Goal: Information Seeking & Learning: Find specific page/section

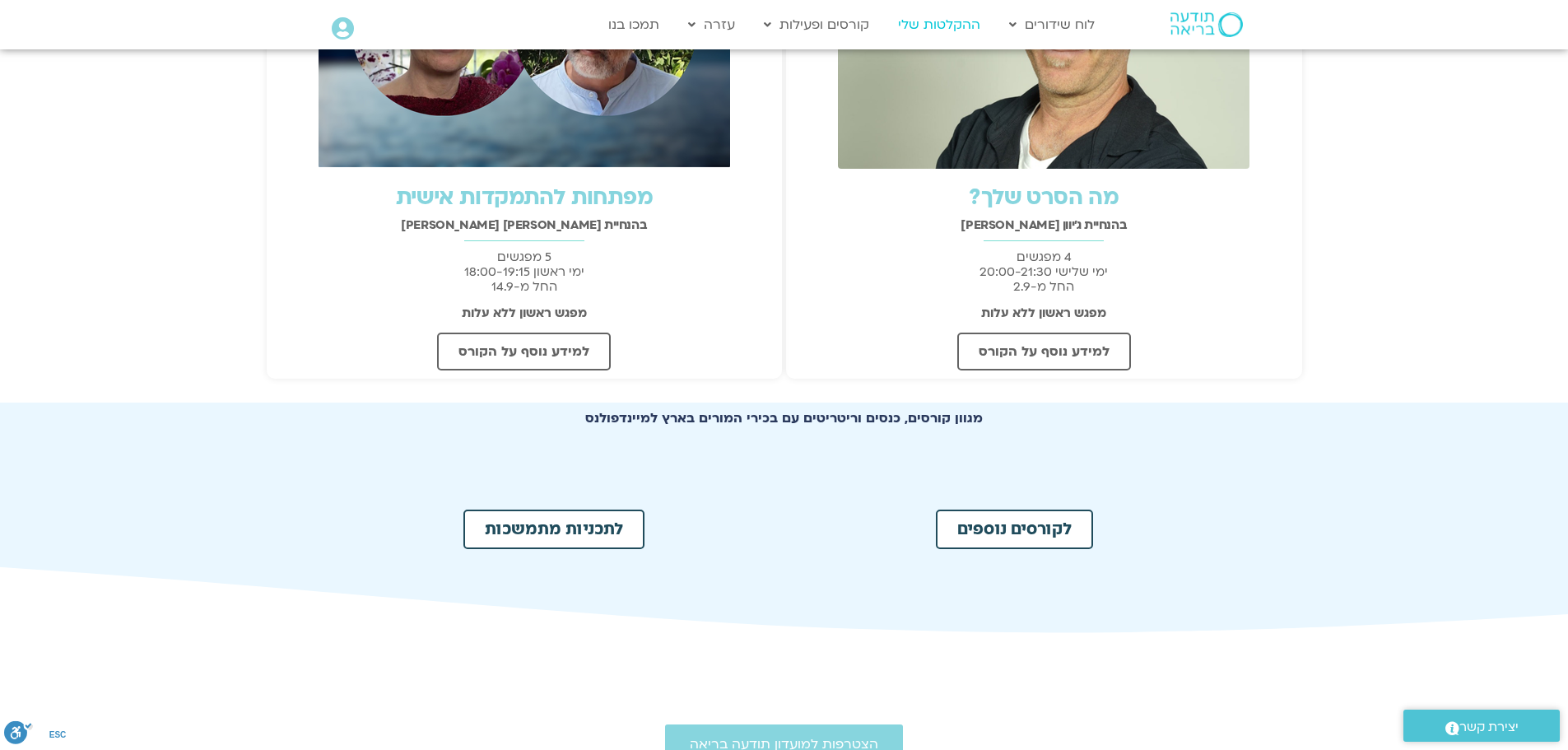
scroll to position [509, 0]
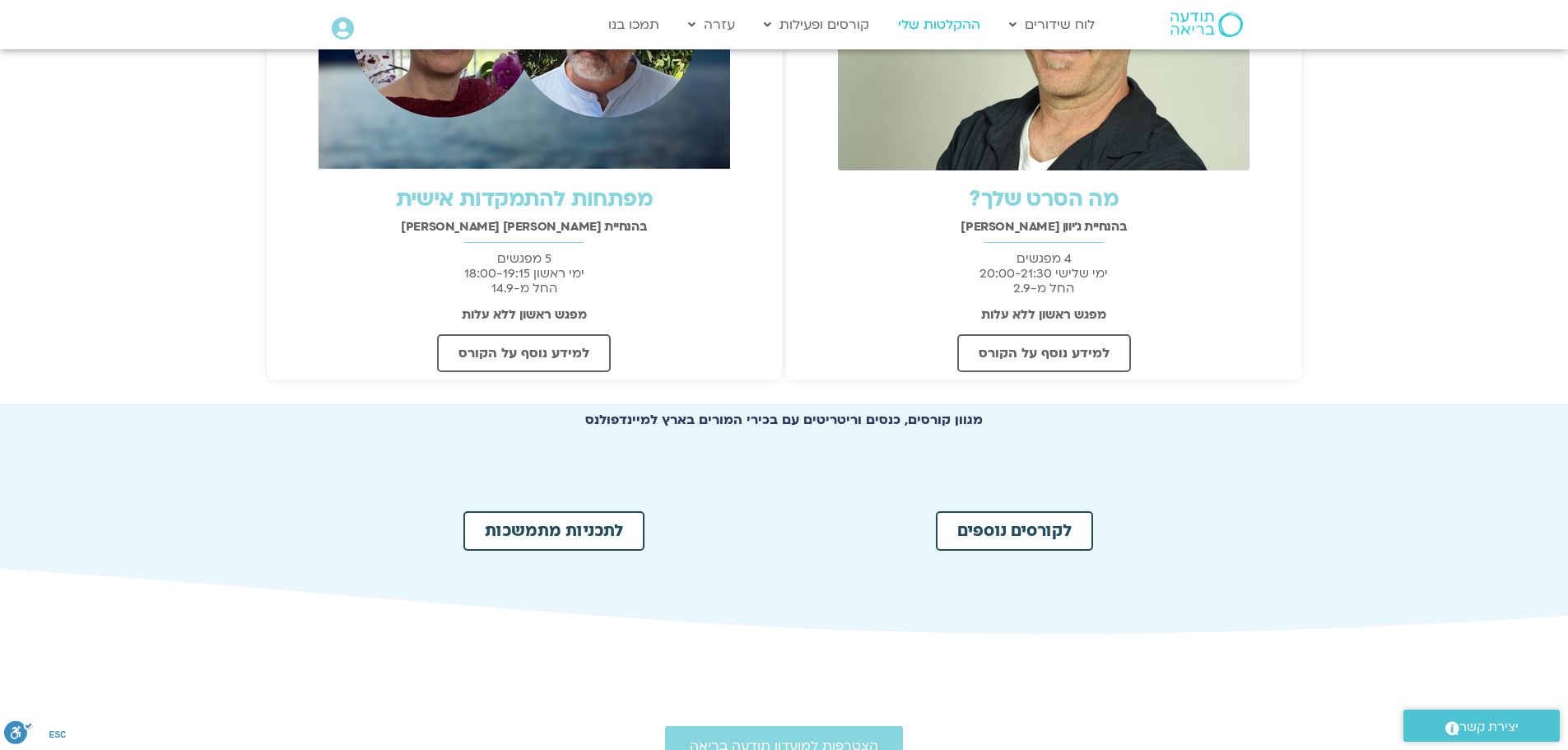
click at [961, 27] on link "ההקלטות שלי" at bounding box center [939, 25] width 99 height 32
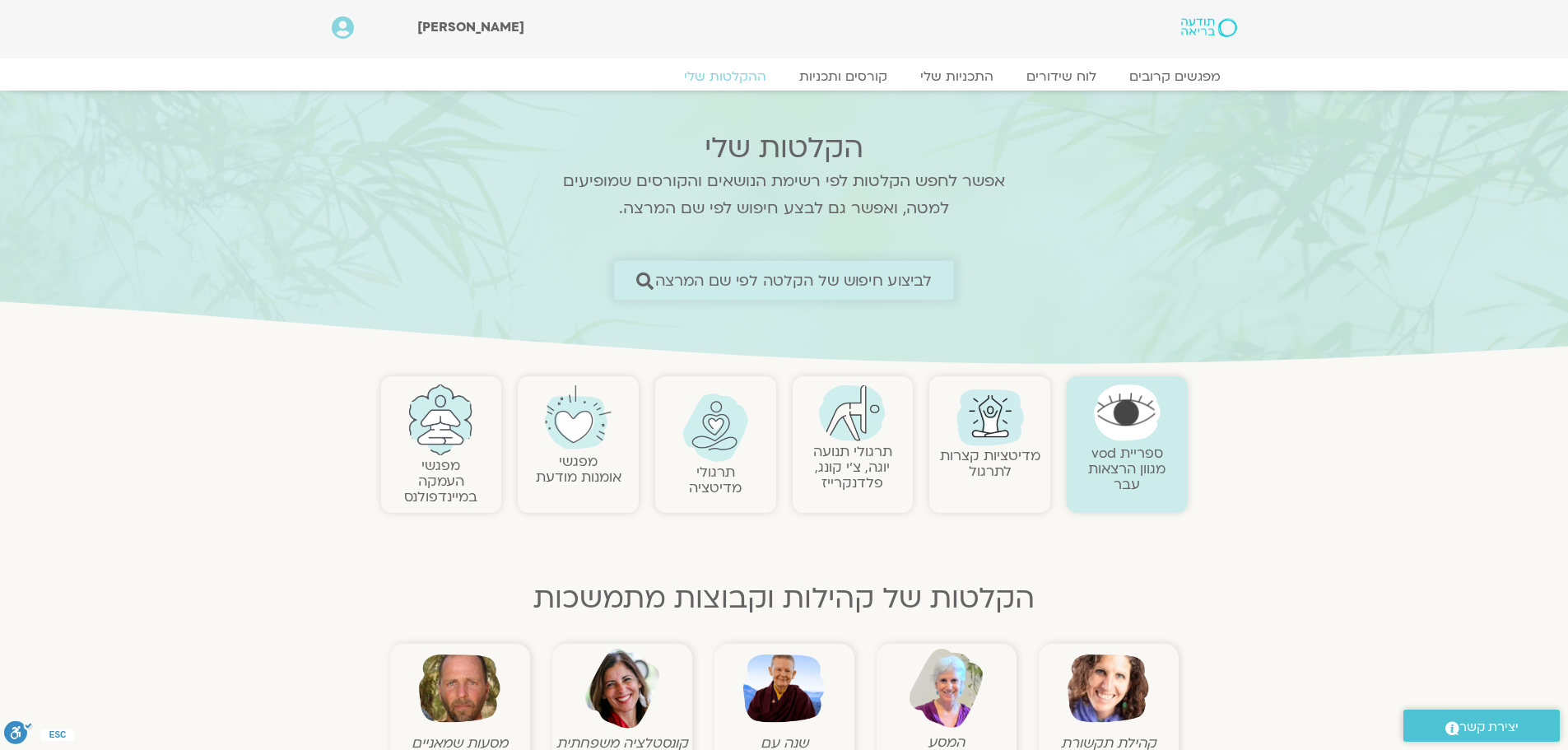
click at [851, 275] on span "לביצוע חיפוש של הקלטה לפי שם המרצה" at bounding box center [794, 280] width 277 height 18
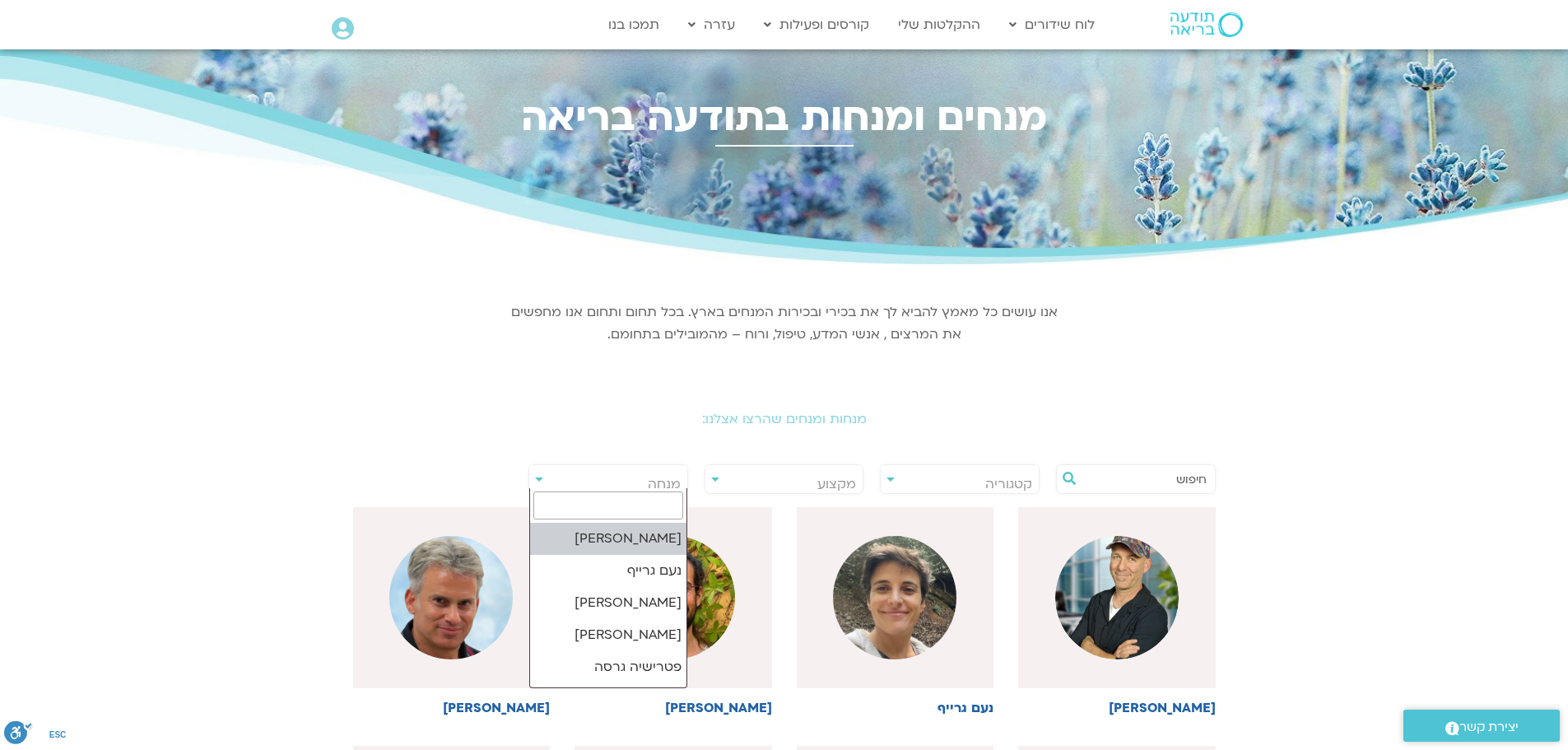
click at [655, 474] on span "מנחה" at bounding box center [609, 484] width 158 height 38
type input "בן"
select select "******"
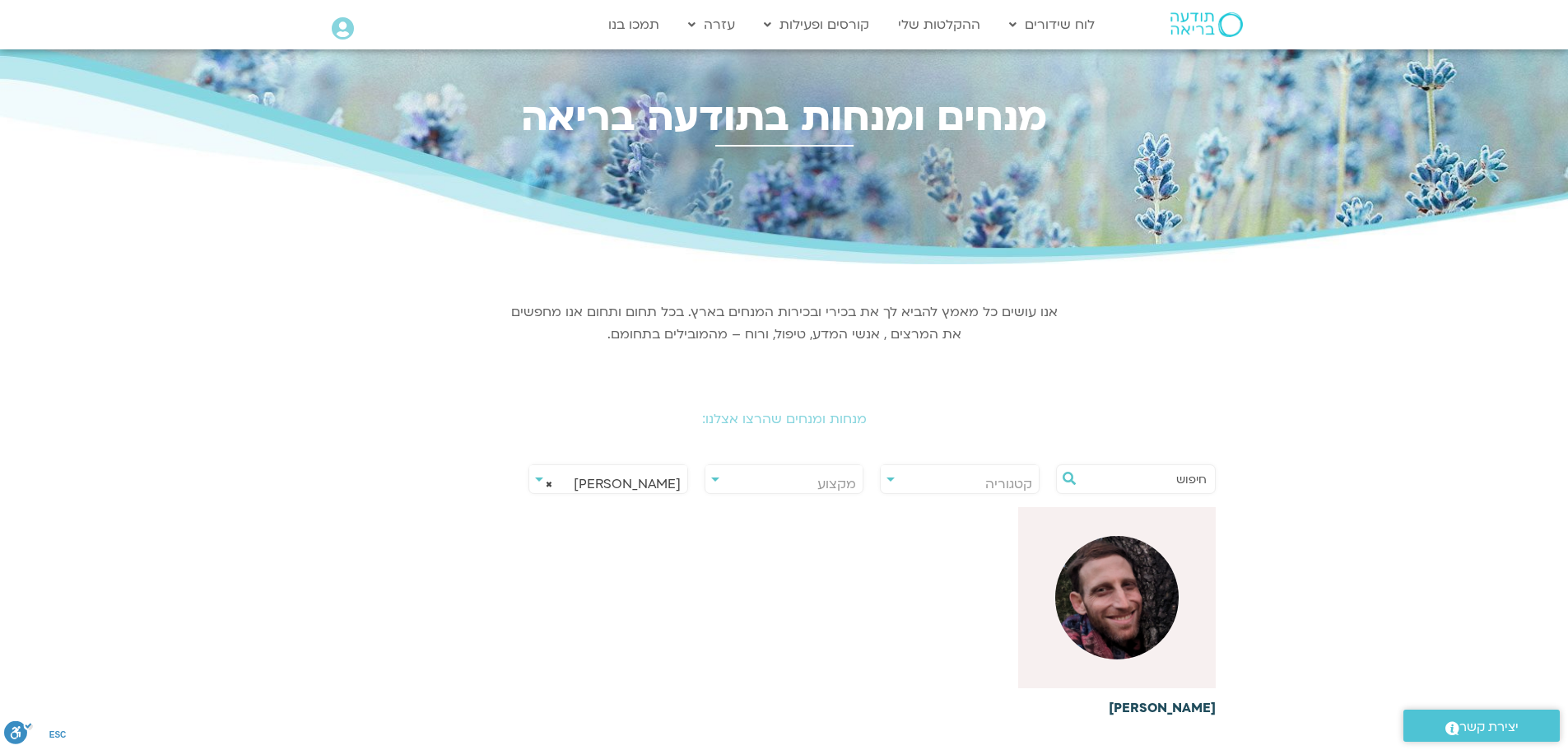
click at [1144, 593] on img at bounding box center [1117, 597] width 124 height 124
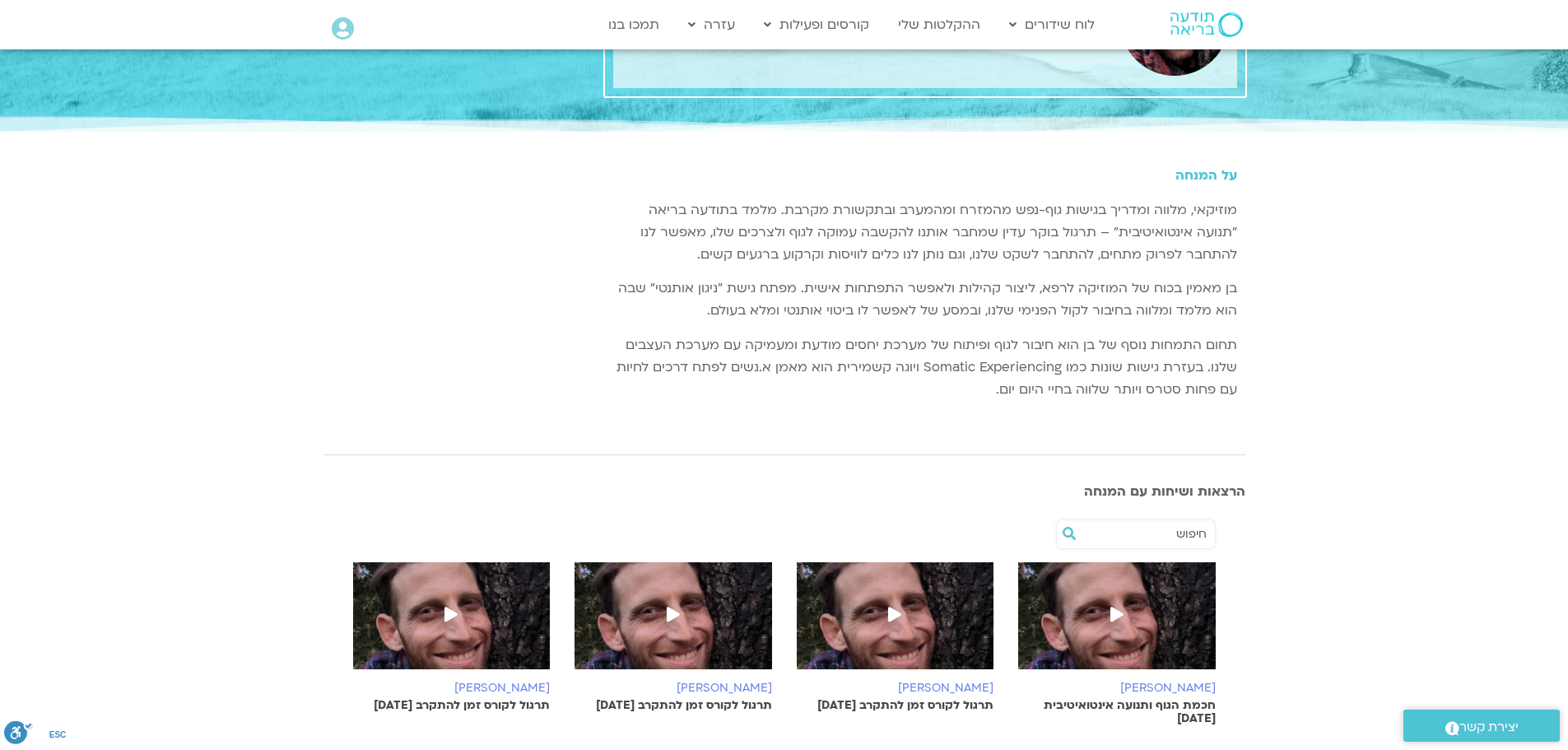
scroll to position [125, 0]
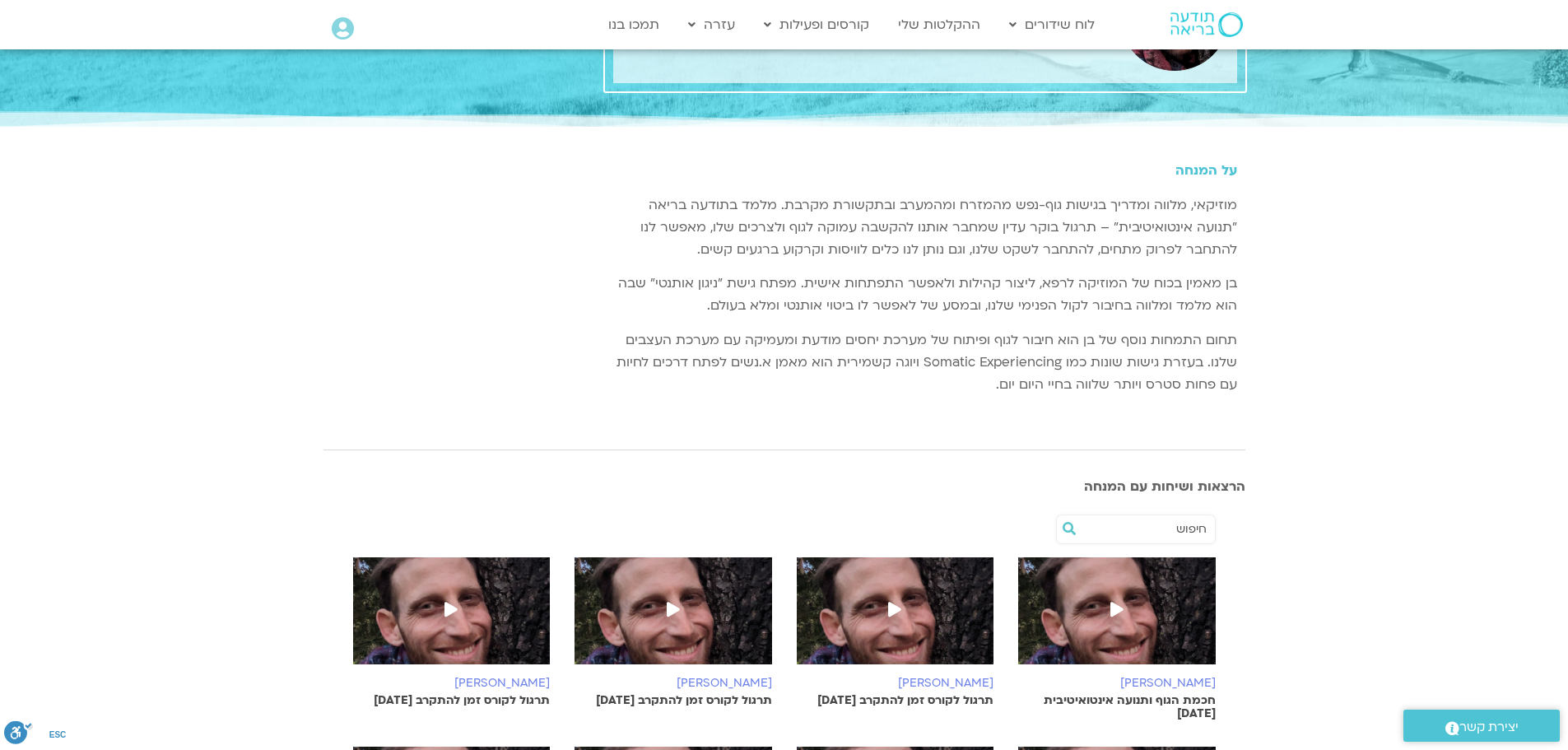
click at [1110, 609] on icon at bounding box center [1117, 609] width 13 height 15
